Goal: Task Accomplishment & Management: Complete application form

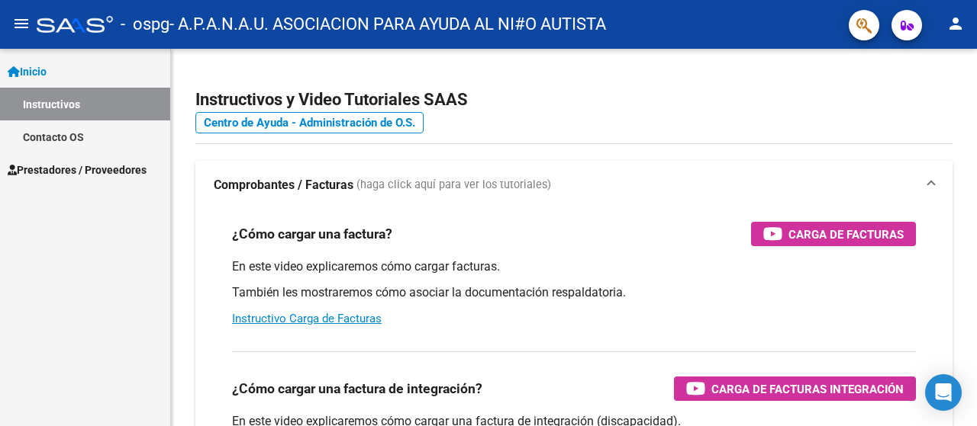
click at [95, 169] on span "Prestadores / Proveedores" at bounding box center [77, 170] width 139 height 17
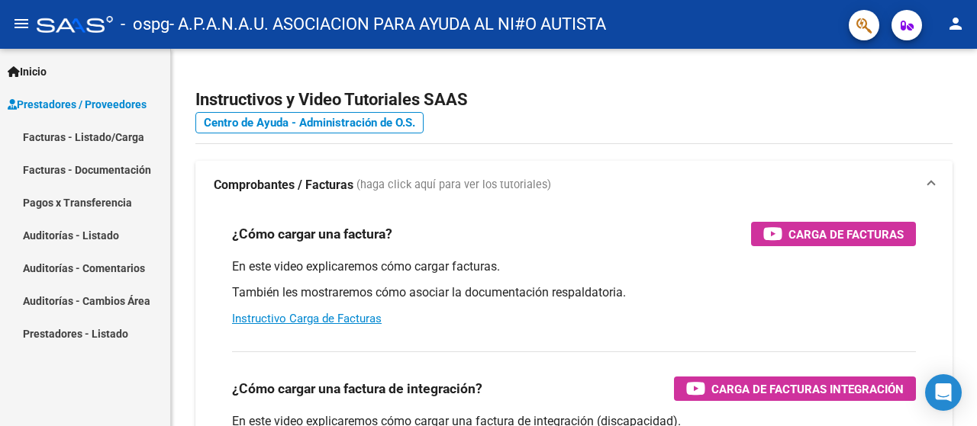
click at [95, 170] on link "Facturas - Documentación" at bounding box center [85, 169] width 170 height 33
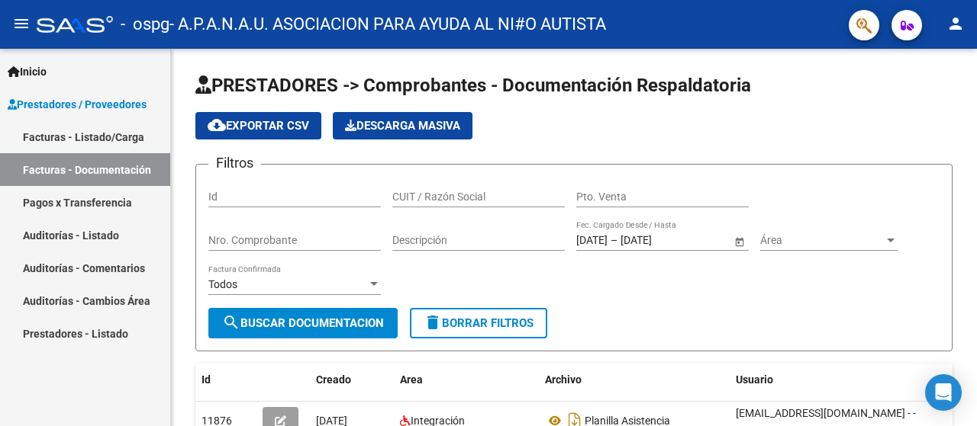
click at [85, 137] on link "Facturas - Listado/Carga" at bounding box center [85, 137] width 170 height 33
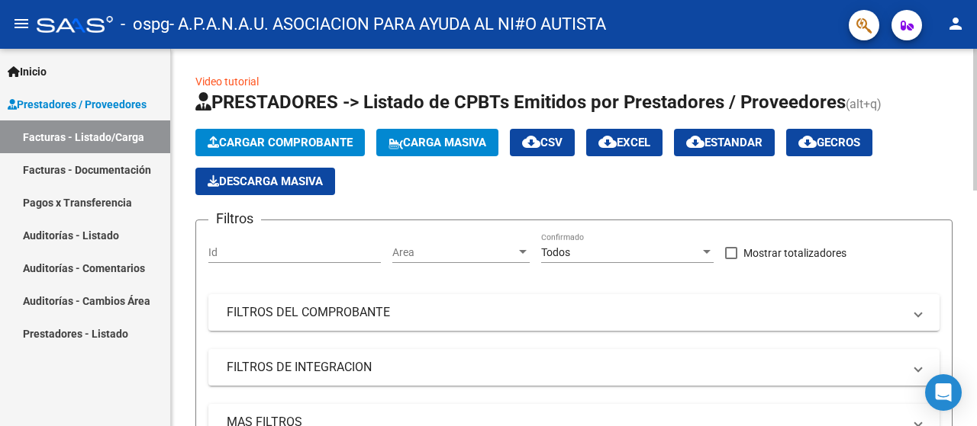
click at [280, 136] on span "Cargar Comprobante" at bounding box center [280, 143] width 145 height 14
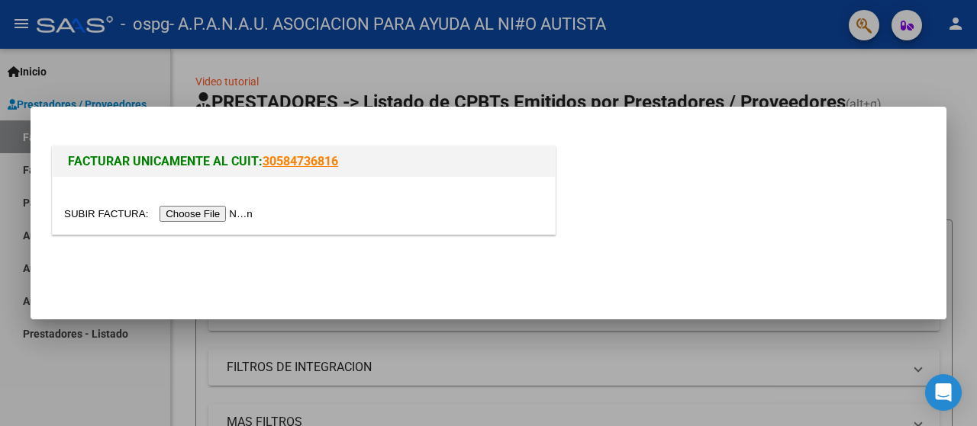
click at [221, 208] on input "file" at bounding box center [160, 214] width 193 height 16
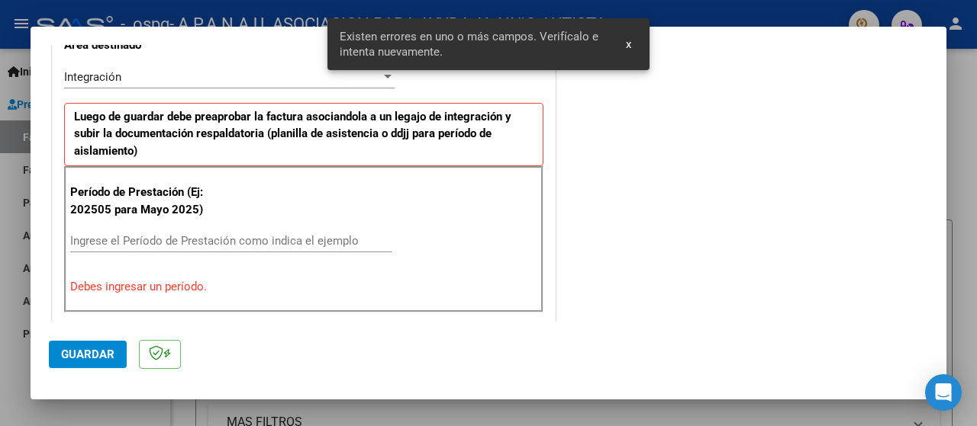
scroll to position [380, 0]
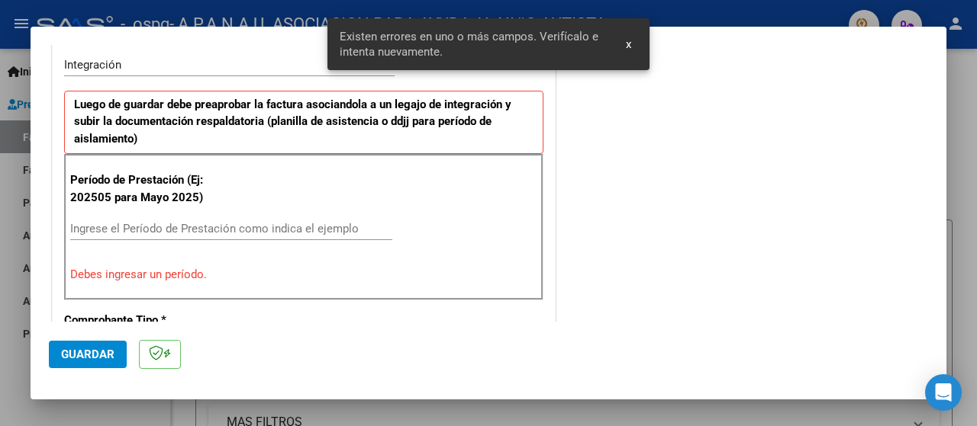
click at [138, 218] on div "Ingrese el Período de Prestación como indica el ejemplo" at bounding box center [231, 228] width 322 height 23
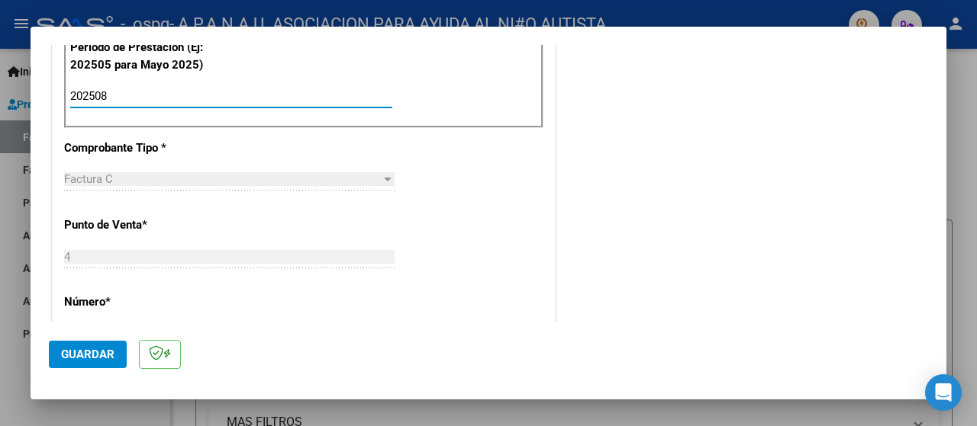
scroll to position [609, 0]
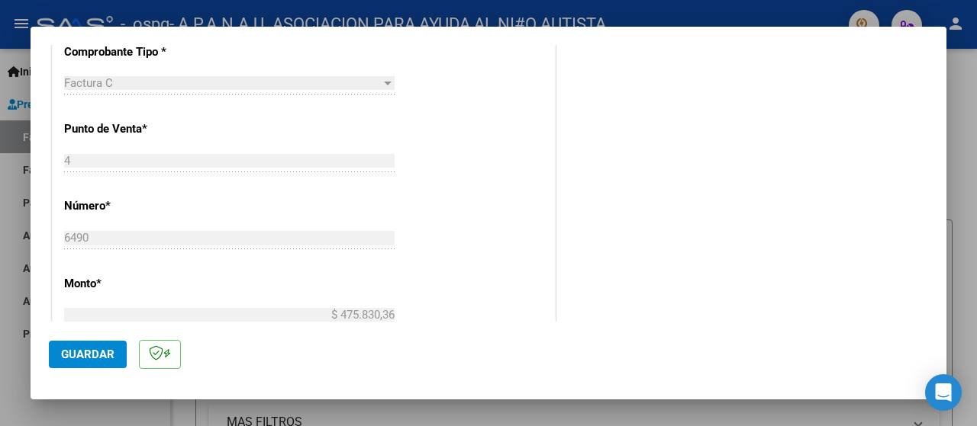
type input "202508"
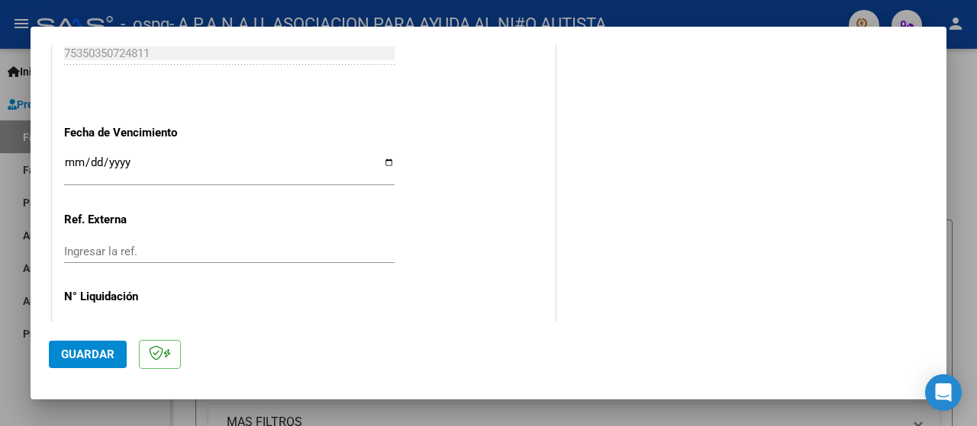
scroll to position [1067, 0]
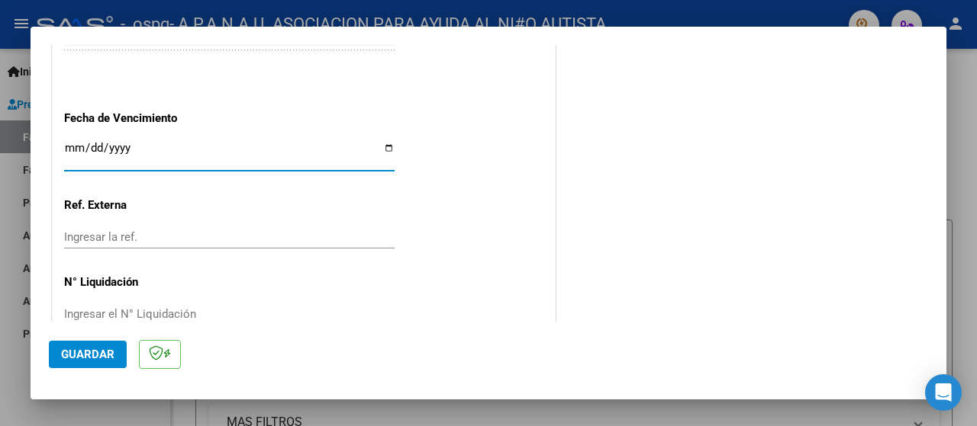
click at [386, 149] on input "Ingresar la fecha" at bounding box center [229, 154] width 330 height 24
type input "[DATE]"
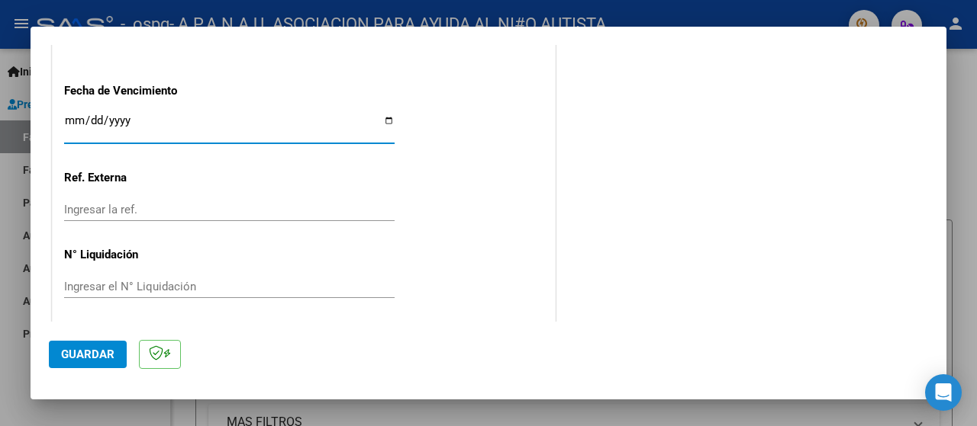
scroll to position [1098, 0]
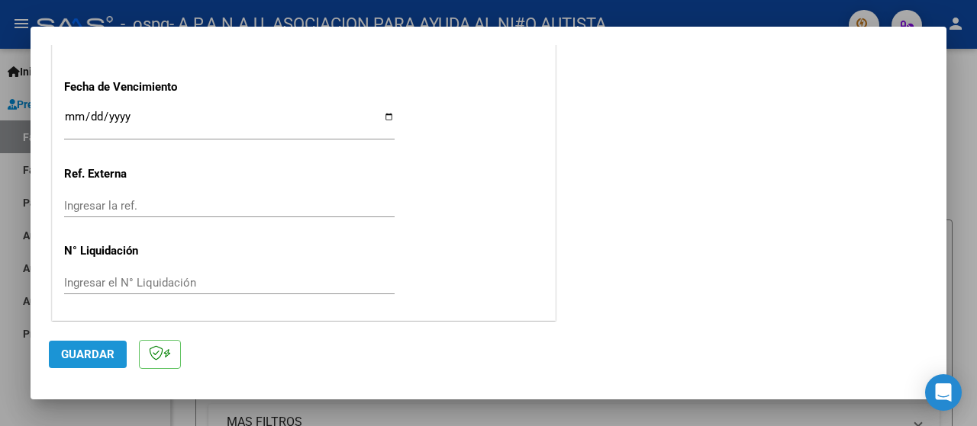
click at [79, 346] on button "Guardar" at bounding box center [88, 354] width 78 height 27
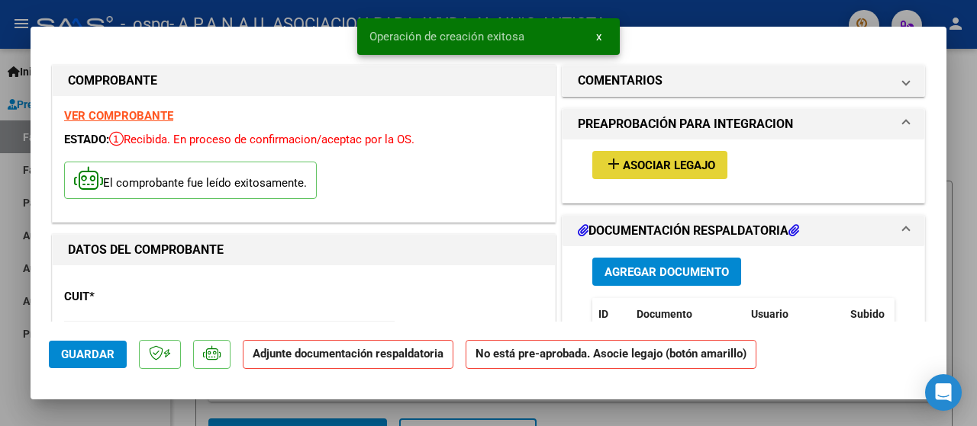
click at [641, 164] on span "Asociar Legajo" at bounding box center [669, 166] width 92 height 14
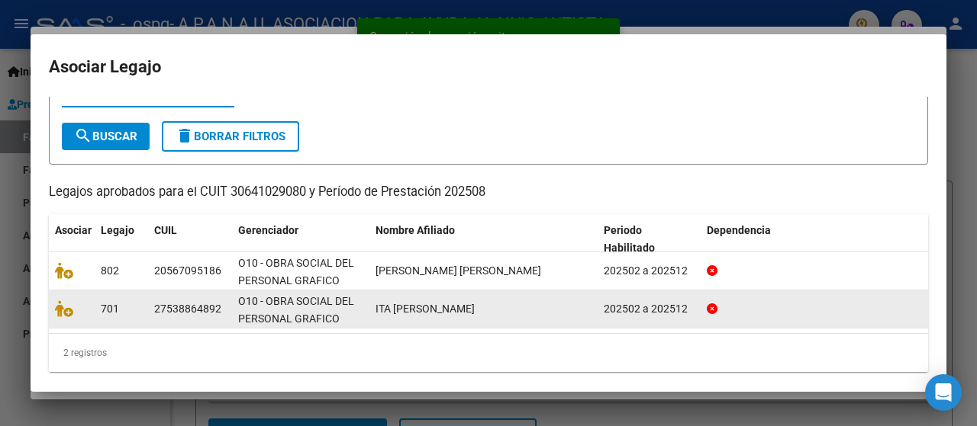
scroll to position [72, 0]
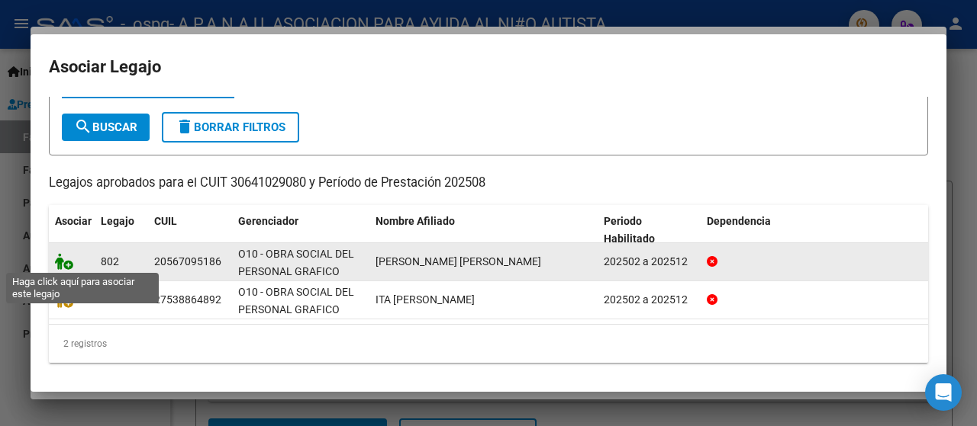
click at [64, 256] on icon at bounding box center [64, 261] width 18 height 17
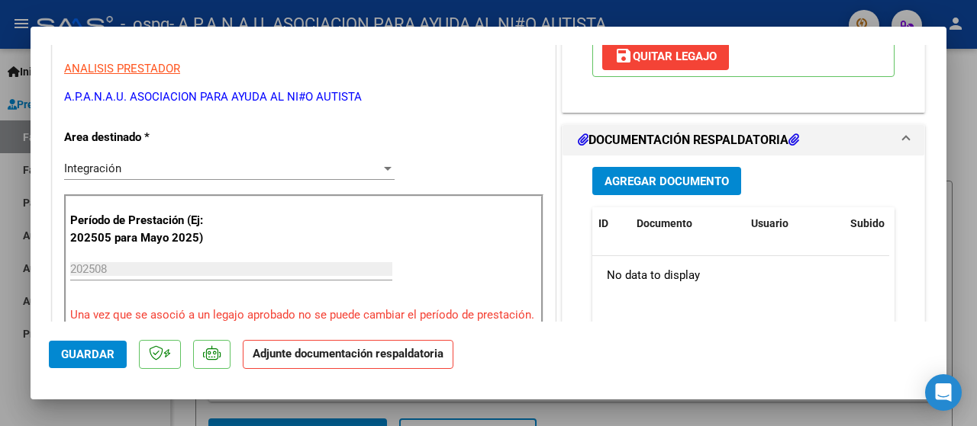
scroll to position [381, 0]
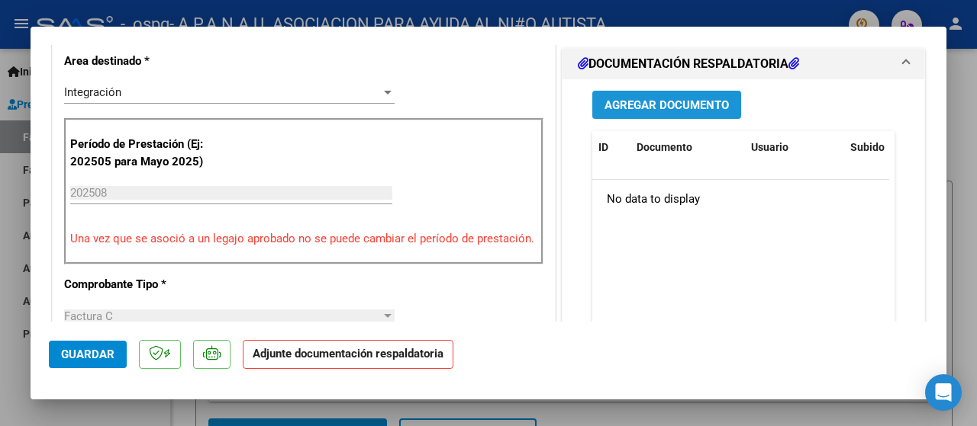
click at [632, 112] on span "Agregar Documento" at bounding box center [666, 105] width 124 height 14
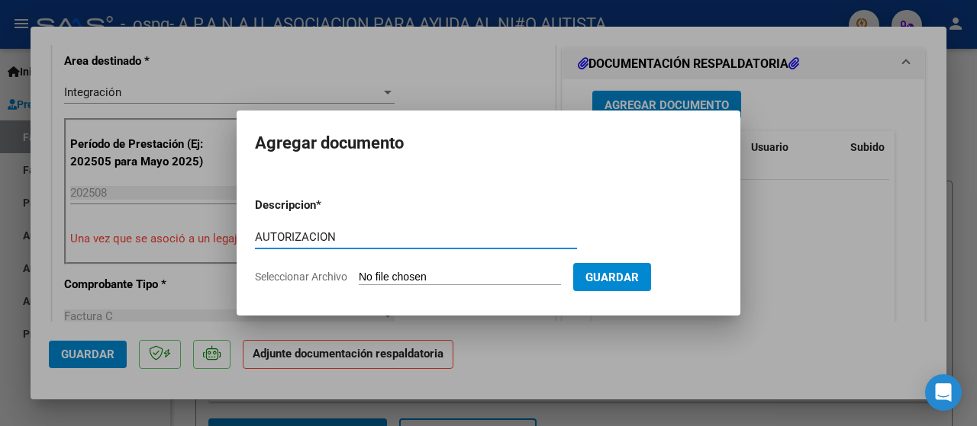
type input "AUTORIZACION"
click at [322, 279] on span "Seleccionar Archivo" at bounding box center [301, 277] width 92 height 12
click at [359, 279] on input "Seleccionar Archivo" at bounding box center [460, 278] width 202 height 14
type input "C:\fakepath\AUTORIZACIONES 2025.odt1.odt2 (1) (2).odt"
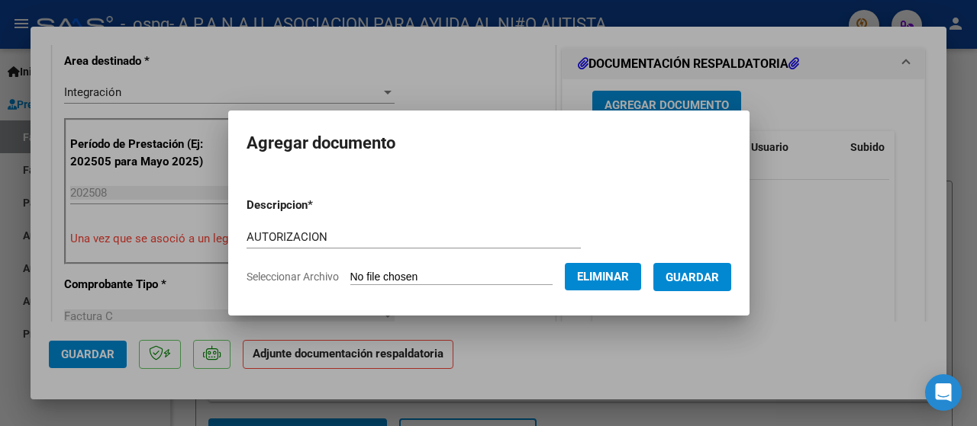
click at [687, 278] on span "Guardar" at bounding box center [691, 278] width 53 height 14
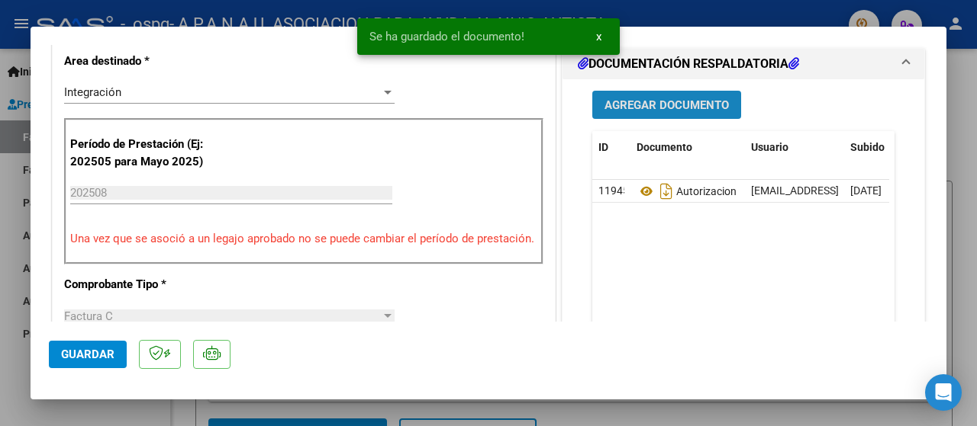
click at [668, 112] on span "Agregar Documento" at bounding box center [666, 105] width 124 height 14
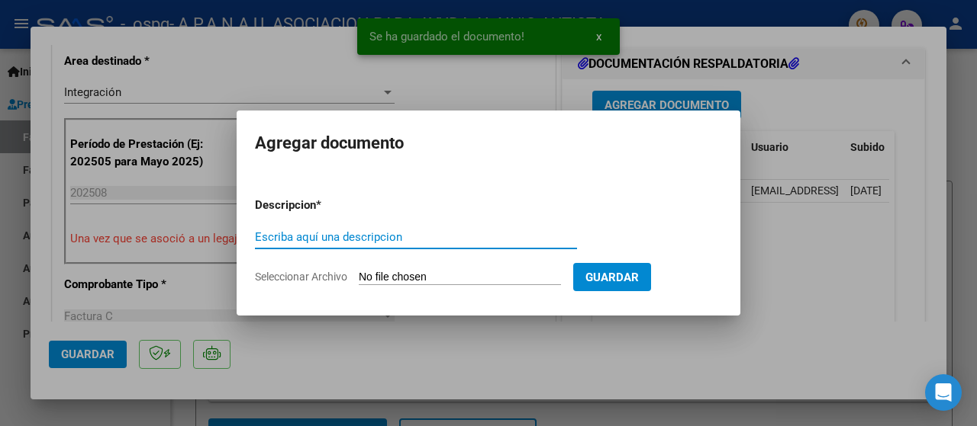
click at [327, 240] on input "Escriba aquí una descripcion" at bounding box center [416, 237] width 322 height 14
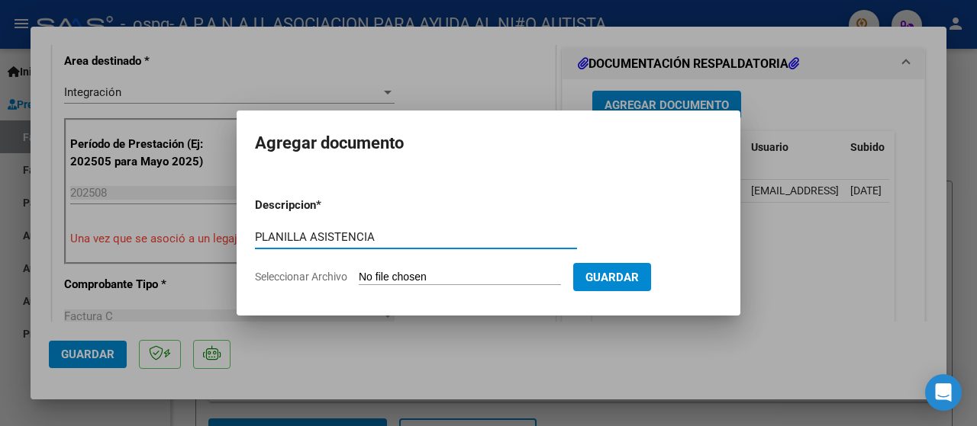
type input "PLANILLA ASISTENCIA"
click at [320, 286] on form "Descripcion * PLANILLA ASISTENCIA Escriba aquí una descripcion Seleccionar Arch…" at bounding box center [488, 240] width 467 height 111
click at [323, 276] on span "Seleccionar Archivo" at bounding box center [301, 277] width 92 height 12
click at [359, 276] on input "Seleccionar Archivo" at bounding box center [460, 278] width 202 height 14
type input "C:\fakepath\[PERSON_NAME][DATE].pdf"
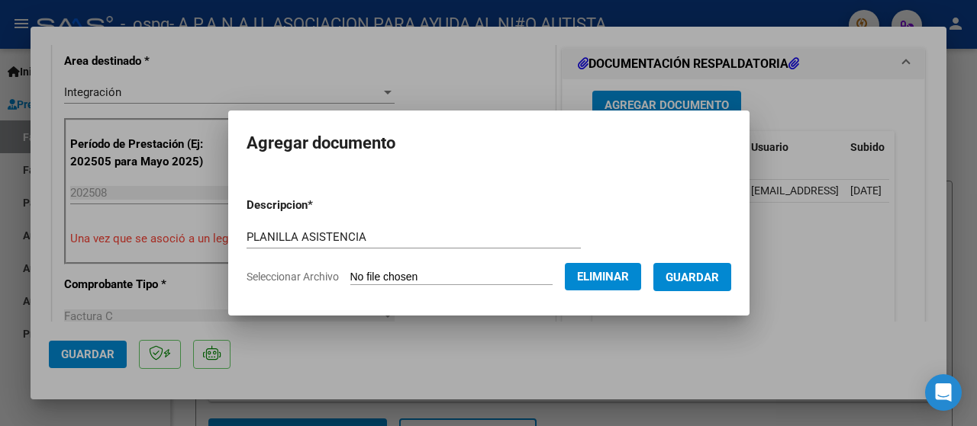
click at [712, 271] on span "Guardar" at bounding box center [691, 278] width 53 height 14
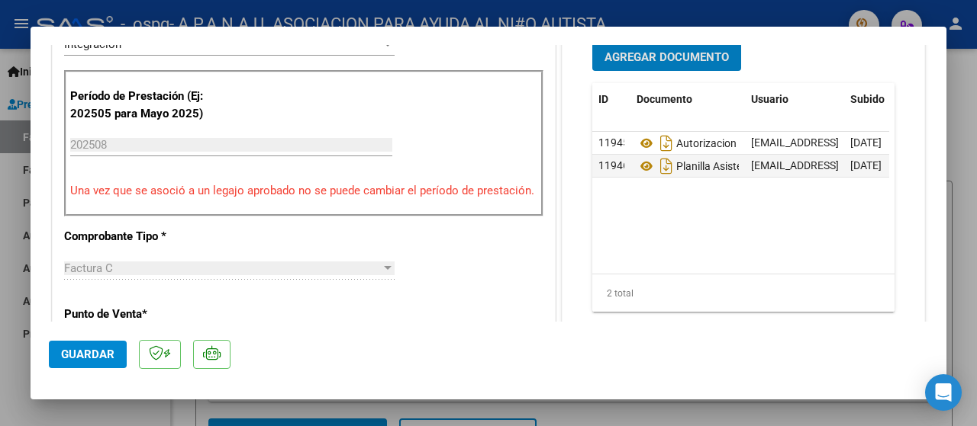
scroll to position [305, 0]
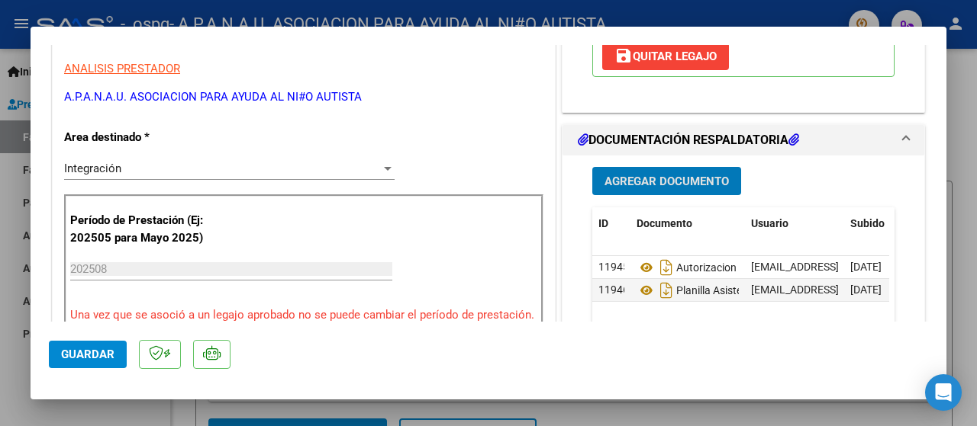
click at [89, 354] on span "Guardar" at bounding box center [87, 355] width 53 height 14
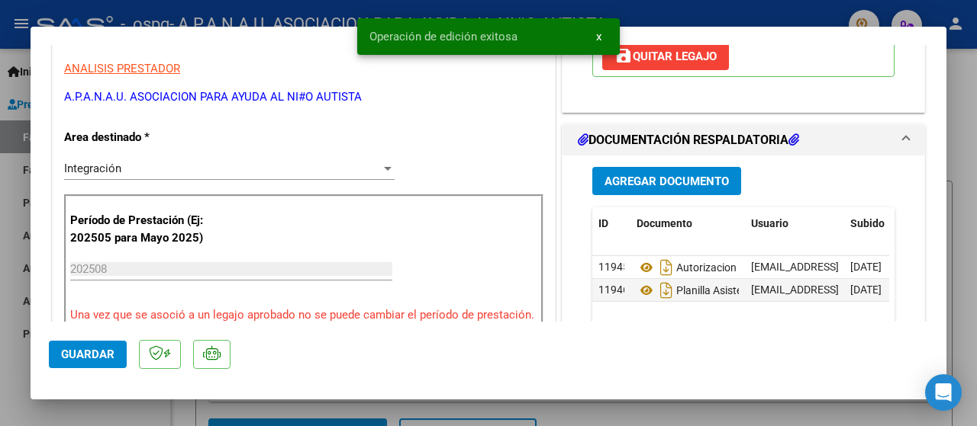
click at [597, 36] on span "x" at bounding box center [598, 37] width 5 height 14
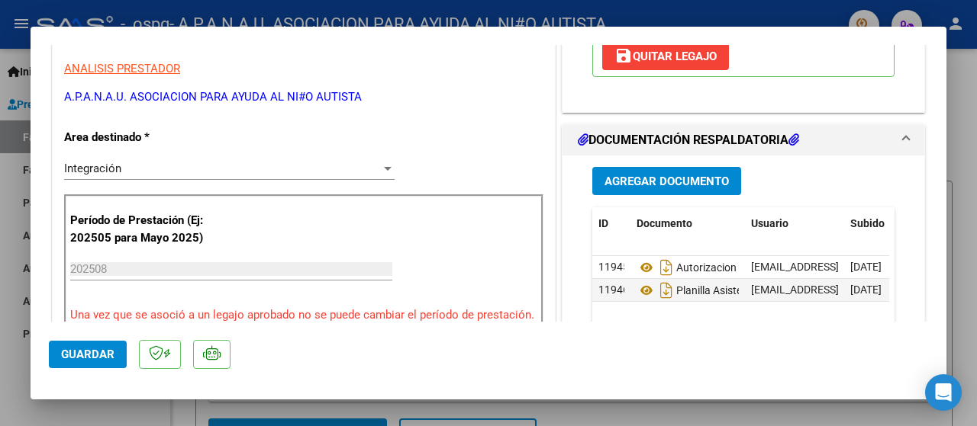
click at [564, 14] on div at bounding box center [488, 213] width 977 height 426
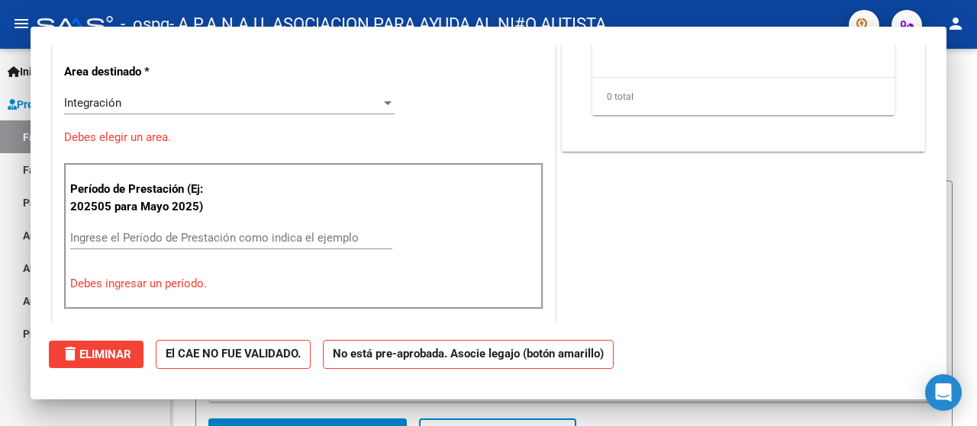
scroll to position [0, 0]
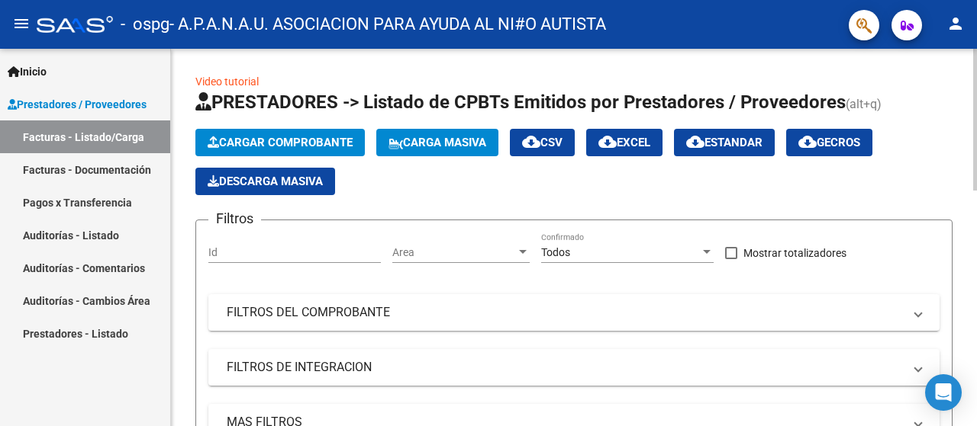
click at [291, 140] on span "Cargar Comprobante" at bounding box center [280, 143] width 145 height 14
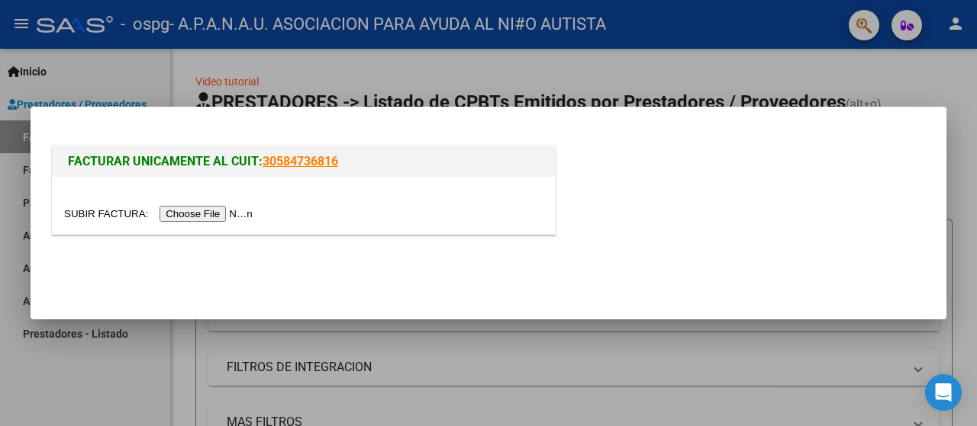
click at [220, 208] on input "file" at bounding box center [160, 214] width 193 height 16
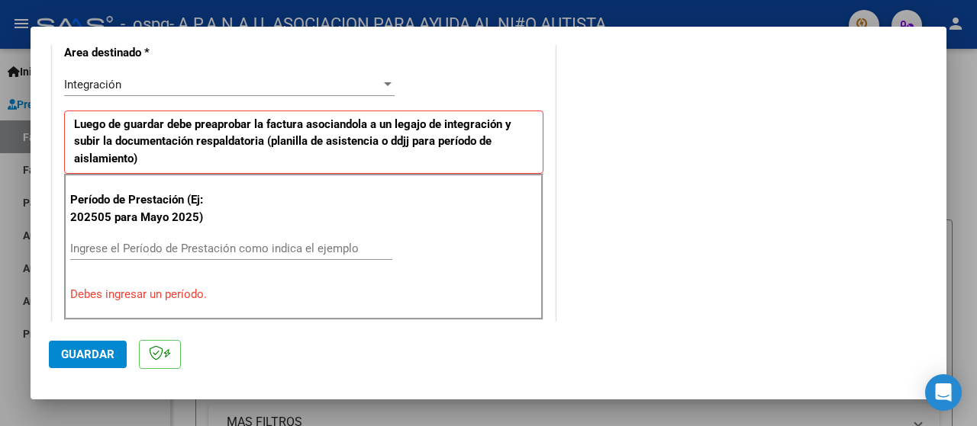
scroll to position [381, 0]
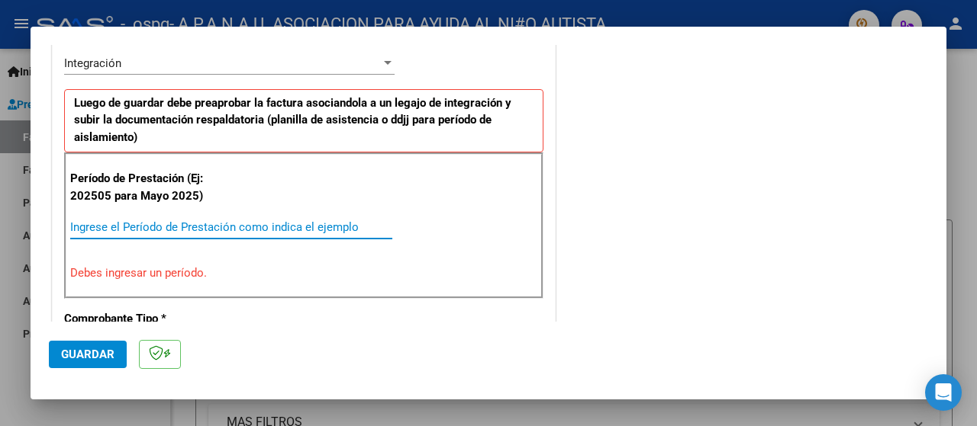
click at [182, 220] on input "Ingrese el Período de Prestación como indica el ejemplo" at bounding box center [231, 227] width 322 height 14
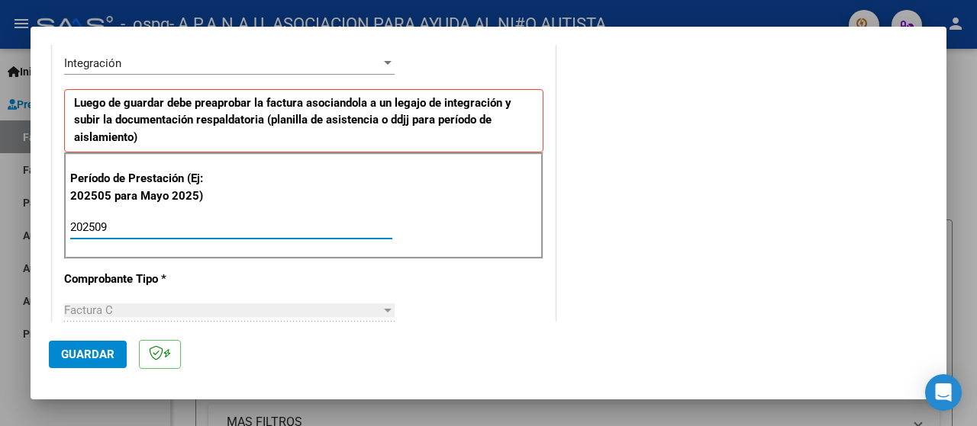
type input "202509"
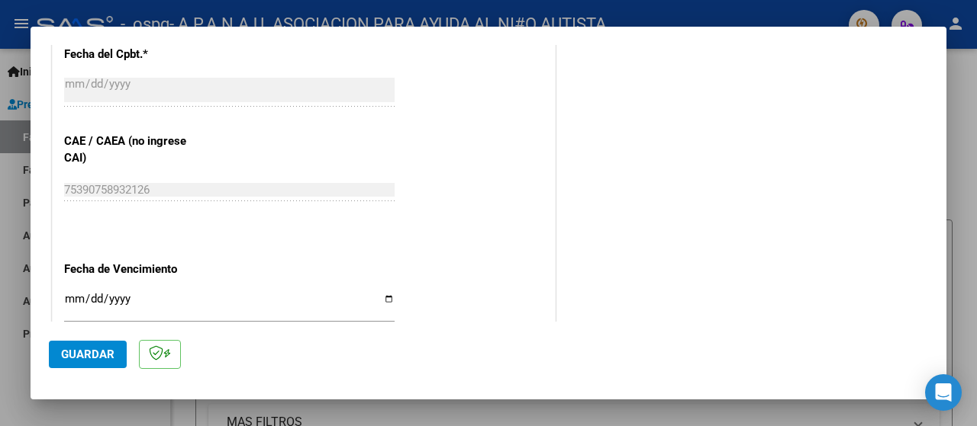
scroll to position [992, 0]
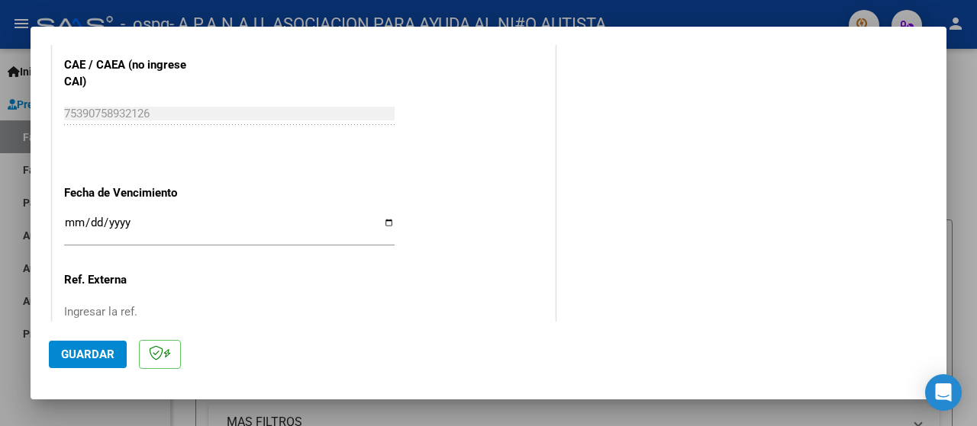
click at [385, 220] on input "Ingresar la fecha" at bounding box center [229, 229] width 330 height 24
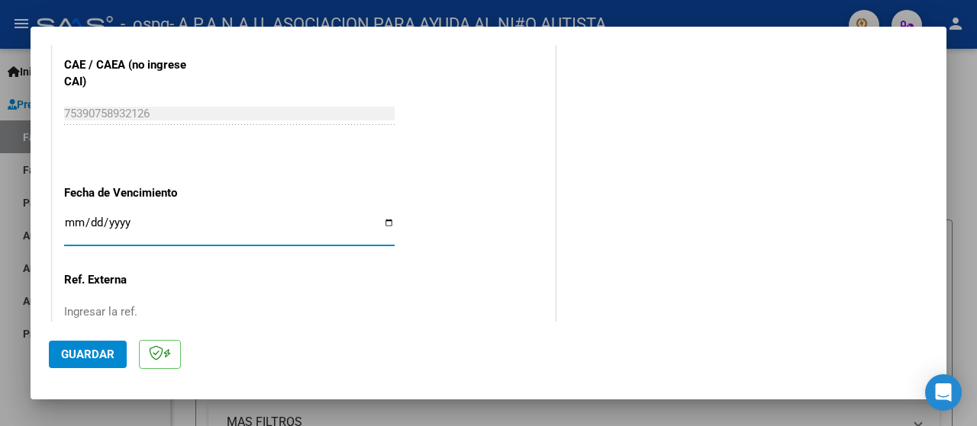
type input "[DATE]"
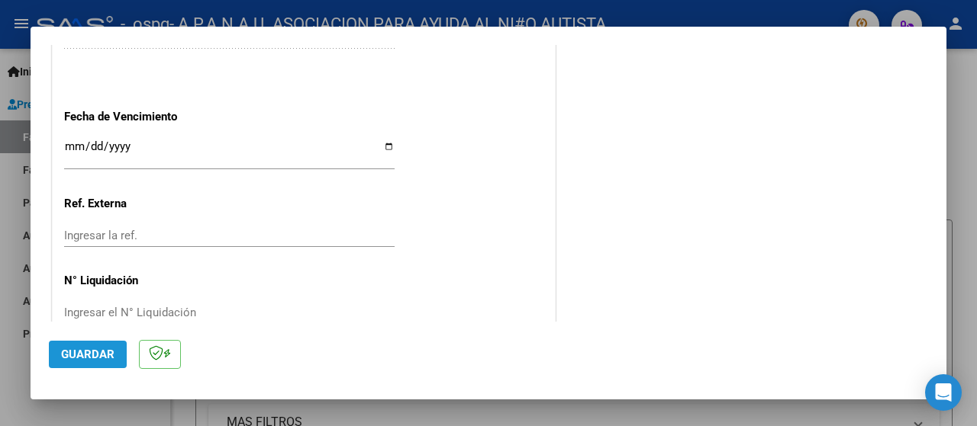
click at [92, 352] on span "Guardar" at bounding box center [87, 355] width 53 height 14
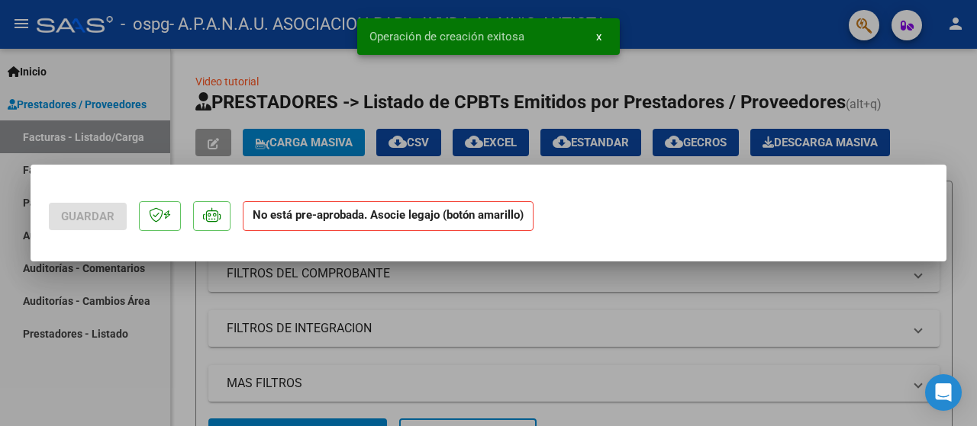
scroll to position [0, 0]
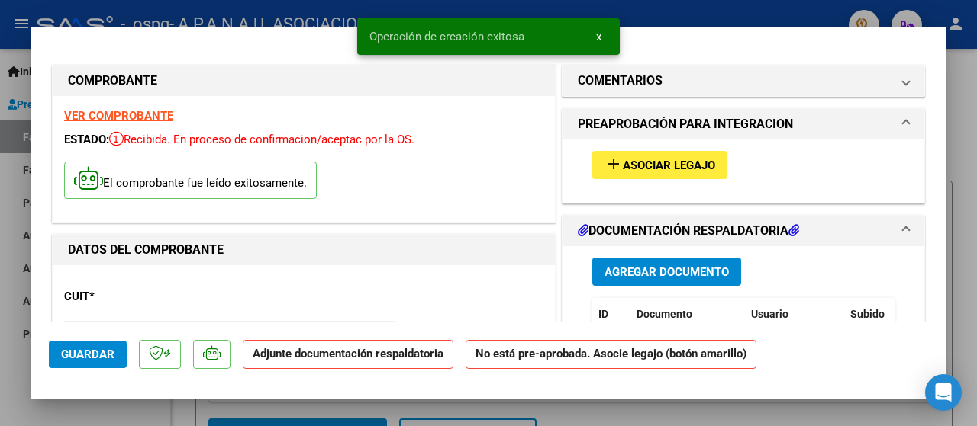
click at [607, 161] on mat-icon "add" at bounding box center [613, 164] width 18 height 18
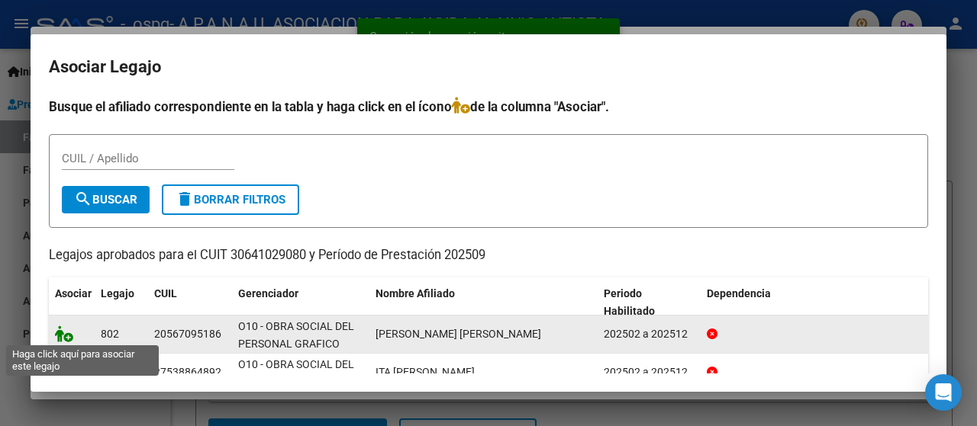
click at [70, 336] on icon at bounding box center [64, 334] width 18 height 17
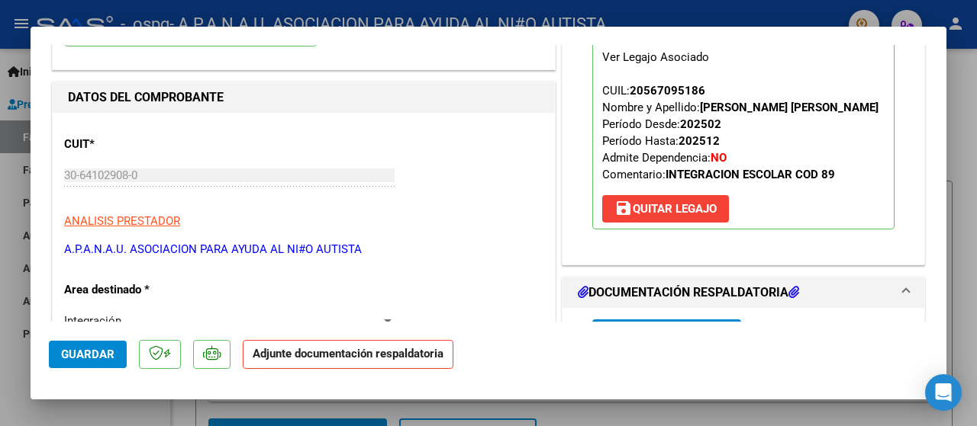
scroll to position [229, 0]
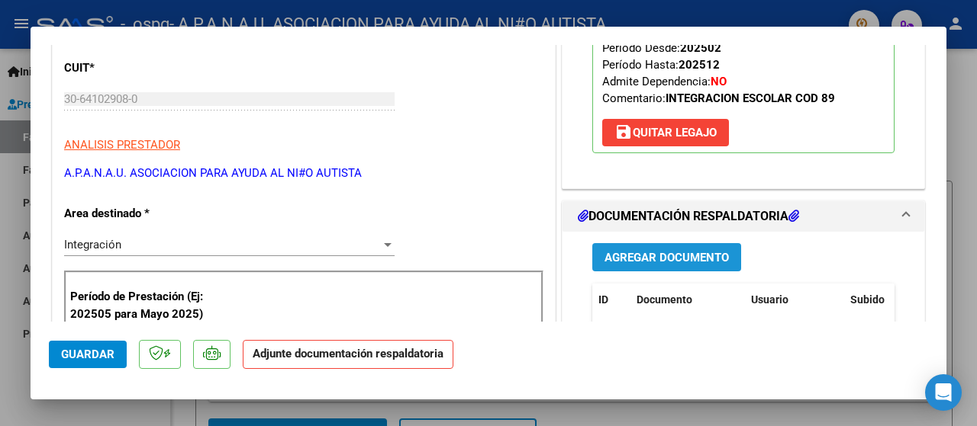
click at [631, 265] on span "Agregar Documento" at bounding box center [666, 258] width 124 height 14
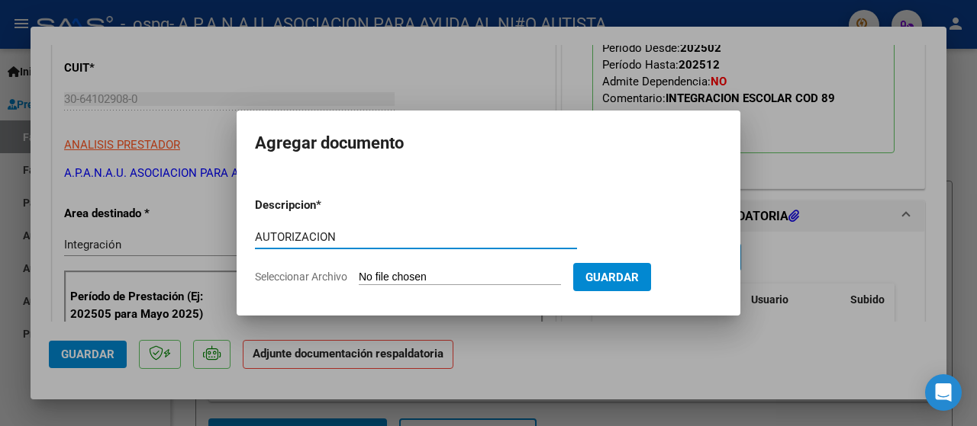
type input "AUTORIZACION"
click at [320, 269] on form "Descripcion * AUTORIZACION Escriba aquí una descripcion Seleccionar Archivo Gua…" at bounding box center [488, 240] width 467 height 111
click at [320, 282] on span "Seleccionar Archivo" at bounding box center [301, 277] width 92 height 12
click at [359, 282] on input "Seleccionar Archivo" at bounding box center [460, 278] width 202 height 14
type input "C:\fakepath\AUTORIZACIONES 2025.odt1.odt2 (1) (2).odt"
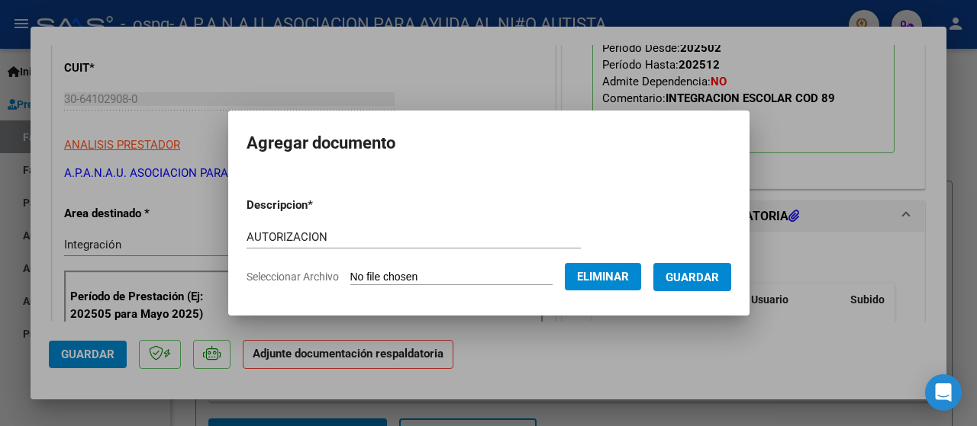
click at [719, 280] on span "Guardar" at bounding box center [691, 278] width 53 height 14
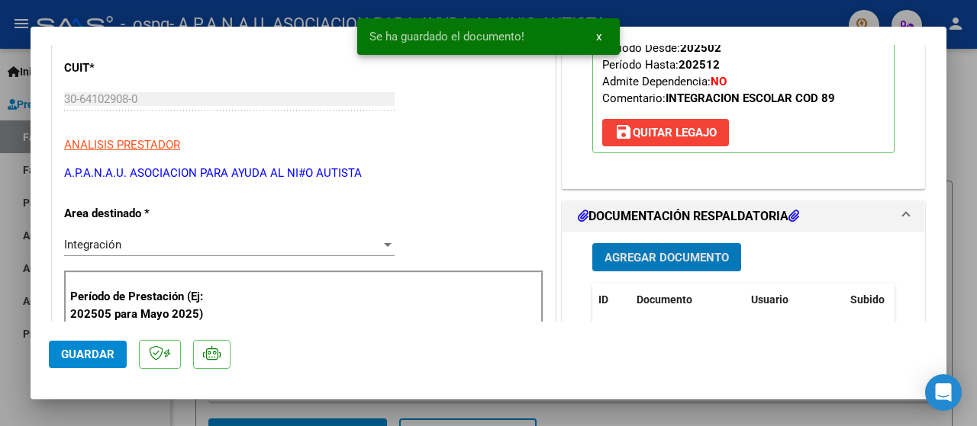
click at [629, 265] on span "Agregar Documento" at bounding box center [666, 258] width 124 height 14
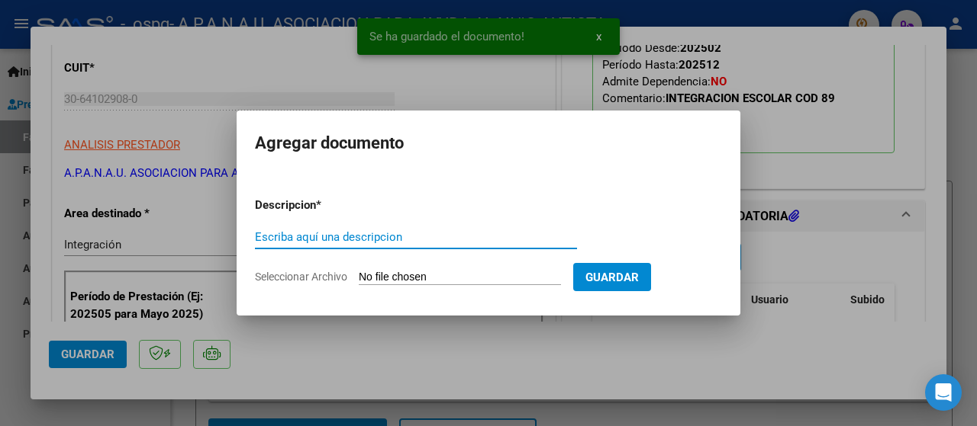
click at [312, 237] on input "Escriba aquí una descripcion" at bounding box center [416, 237] width 322 height 14
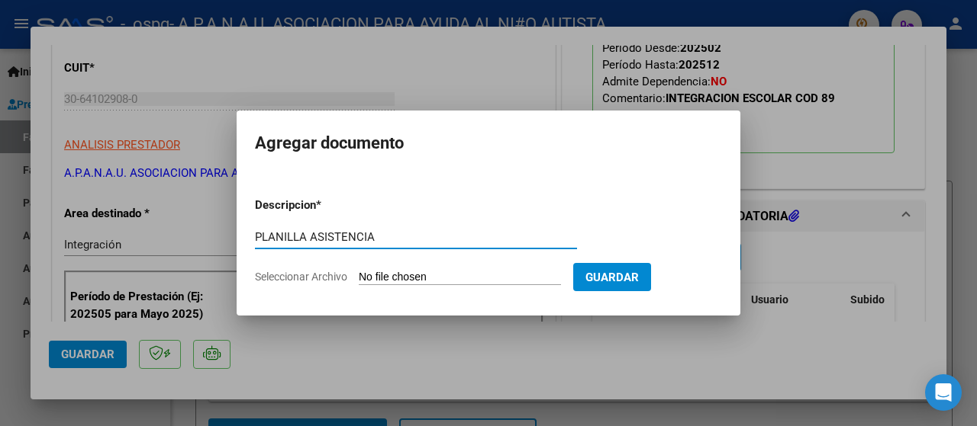
type input "PLANILLA ASISTENCIA"
click at [345, 275] on span "Seleccionar Archivo" at bounding box center [301, 277] width 92 height 12
click at [359, 275] on input "Seleccionar Archivo" at bounding box center [460, 278] width 202 height 14
type input "C:\fakepath\[PERSON_NAME] SEPTIEMBRE.pdf"
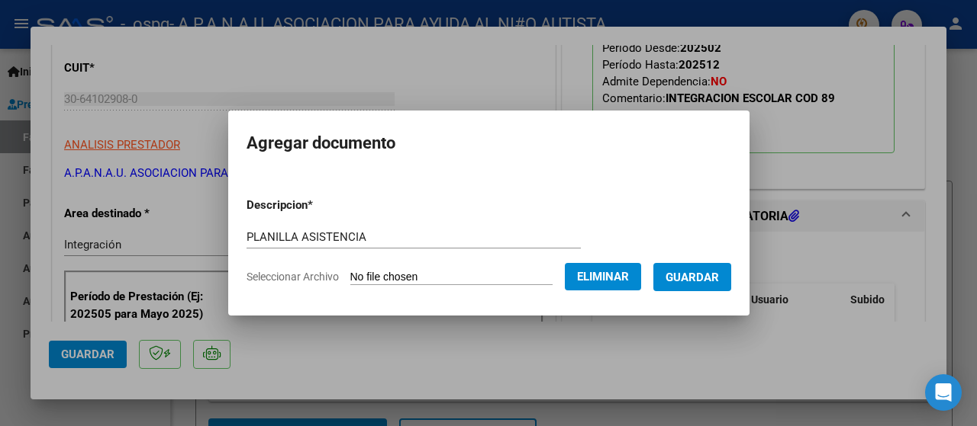
click at [702, 277] on span "Guardar" at bounding box center [691, 278] width 53 height 14
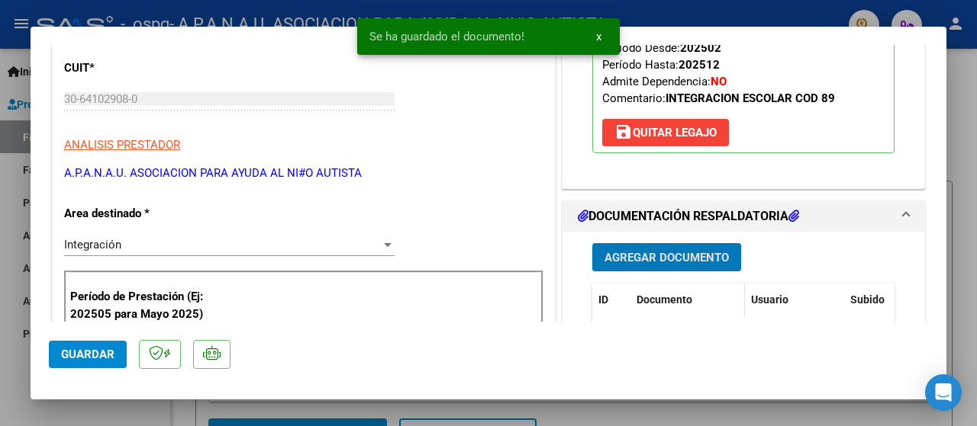
scroll to position [381, 0]
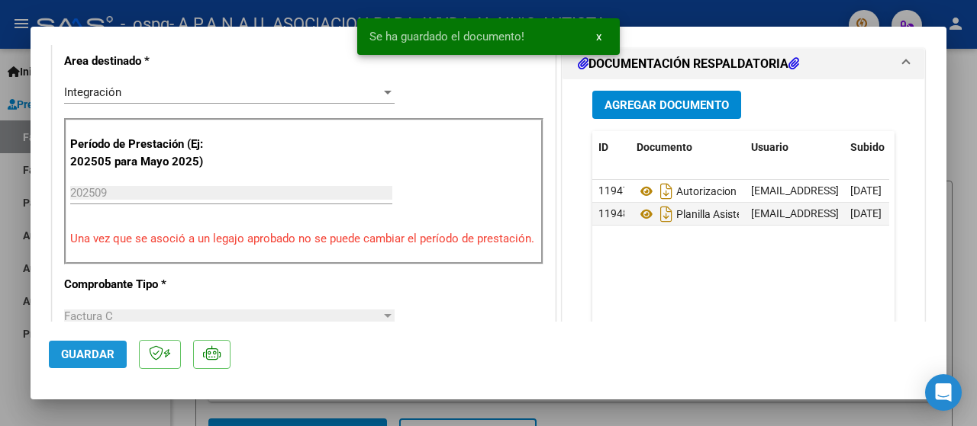
click at [99, 351] on span "Guardar" at bounding box center [87, 355] width 53 height 14
click at [597, 37] on span "x" at bounding box center [598, 37] width 5 height 14
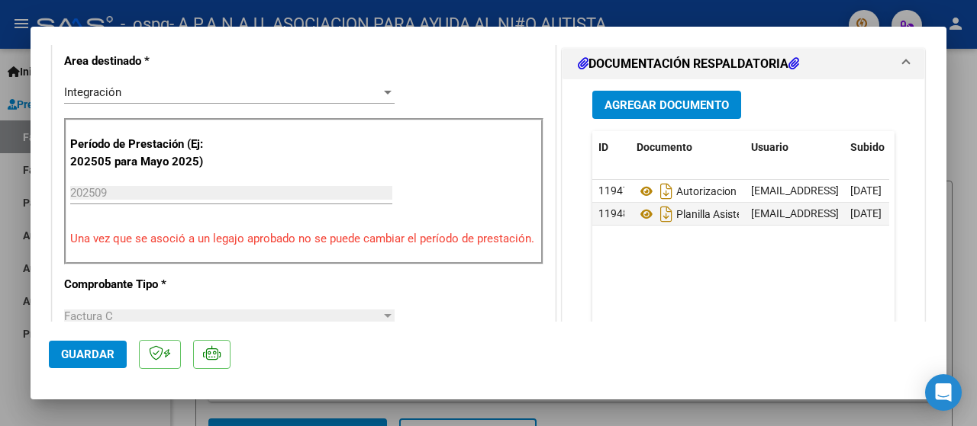
click at [618, 9] on div at bounding box center [488, 213] width 977 height 426
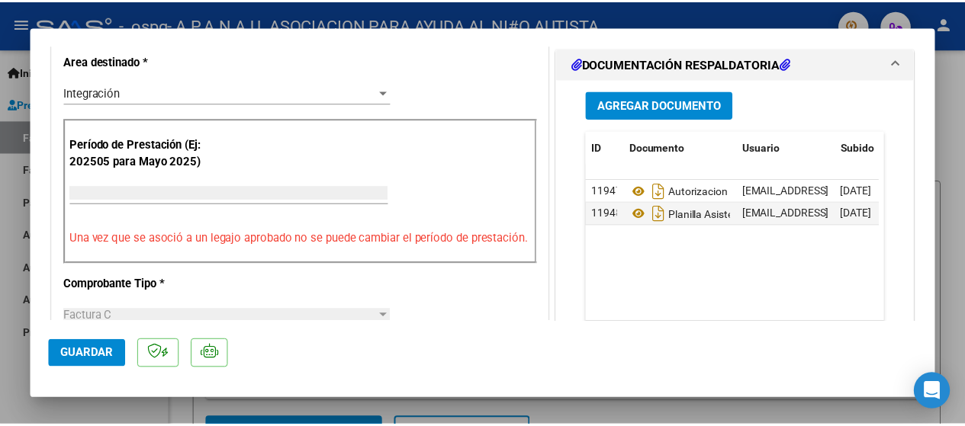
scroll to position [0, 0]
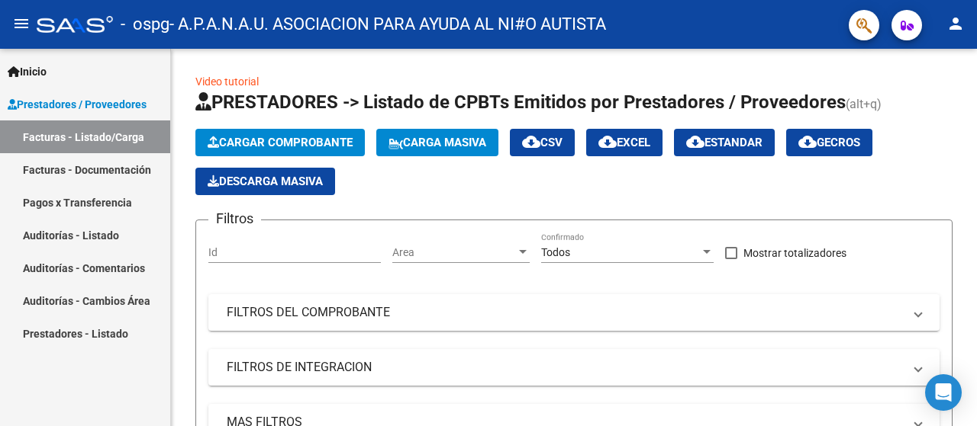
click at [958, 23] on mat-icon "person" at bounding box center [955, 23] width 18 height 18
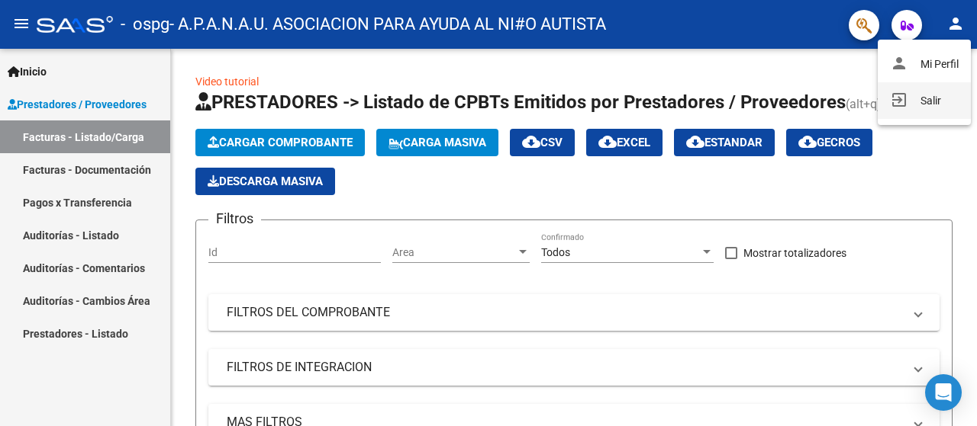
click at [929, 103] on button "exit_to_app Salir" at bounding box center [923, 100] width 93 height 37
